Goal: Information Seeking & Learning: Find specific fact

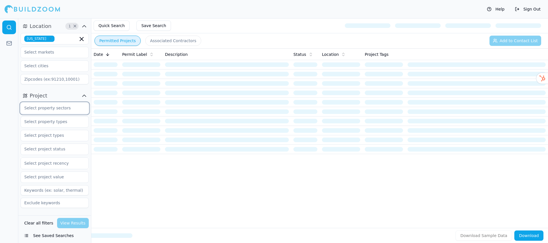
click at [53, 110] on input "text" at bounding box center [51, 108] width 61 height 10
click at [37, 122] on div "Residential" at bounding box center [54, 121] width 65 height 9
click at [107, 132] on div at bounding box center [106, 130] width 24 height 5
click at [50, 118] on input "text" at bounding box center [51, 122] width 61 height 10
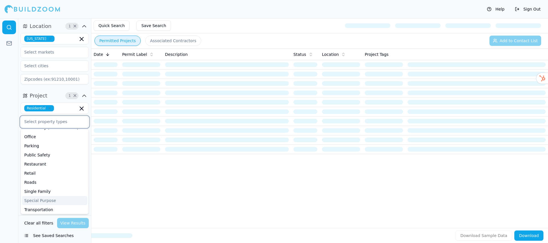
scroll to position [138, 0]
click at [41, 187] on div "Single Family" at bounding box center [54, 188] width 65 height 9
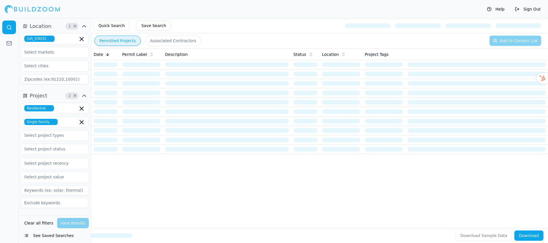
click at [102, 198] on div "Date Permit Label Description Status Location Project Tags" at bounding box center [319, 130] width 457 height 162
click at [54, 137] on input "text" at bounding box center [51, 135] width 61 height 10
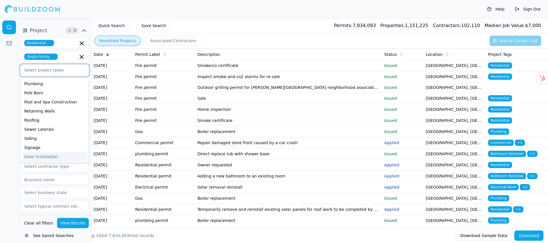
scroll to position [63, 0]
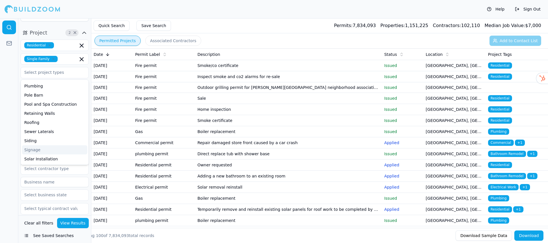
click at [3, 154] on div at bounding box center [9, 130] width 18 height 225
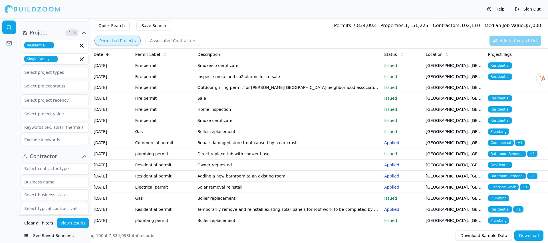
click at [41, 127] on input at bounding box center [55, 127] width 68 height 10
type input "EV charger"
click at [75, 222] on button "View Results" at bounding box center [73, 223] width 32 height 10
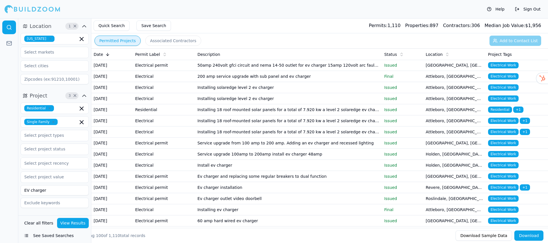
scroll to position [1, 0]
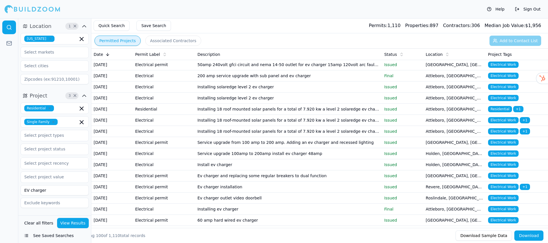
drag, startPoint x: 377, startPoint y: 25, endPoint x: 421, endPoint y: 25, distance: 43.4
click at [400, 24] on div "Permits: 1,110" at bounding box center [385, 25] width 32 height 7
click at [427, 25] on span "Properties:" at bounding box center [417, 25] width 25 height 5
drag, startPoint x: 442, startPoint y: 26, endPoint x: 409, endPoint y: 28, distance: 33.5
click at [409, 28] on div "Permits: 1,110 Properties: 897 Contractors: 306 Median Job Value: $ 1,956" at bounding box center [455, 25] width 172 height 7
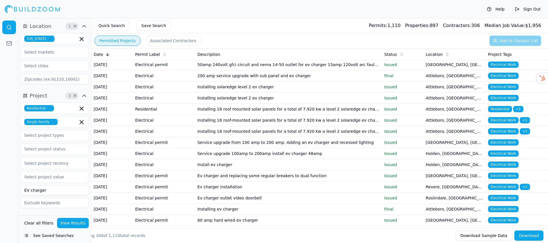
click at [435, 28] on div "Properties: 897" at bounding box center [421, 25] width 33 height 7
